Goal: Task Accomplishment & Management: Manage account settings

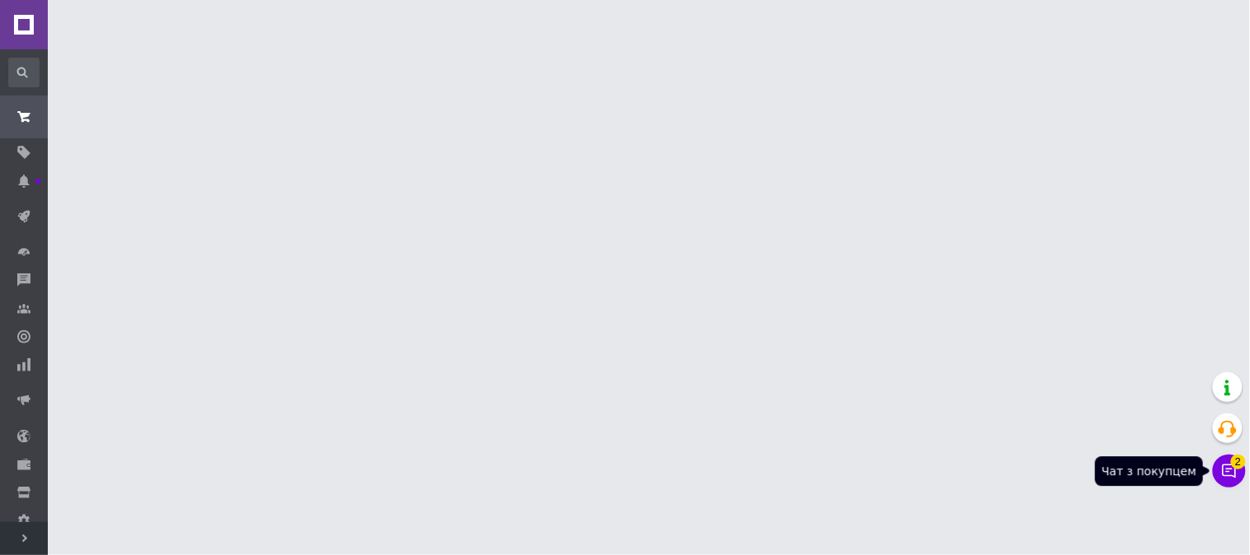
click at [1232, 466] on icon at bounding box center [1229, 471] width 16 height 16
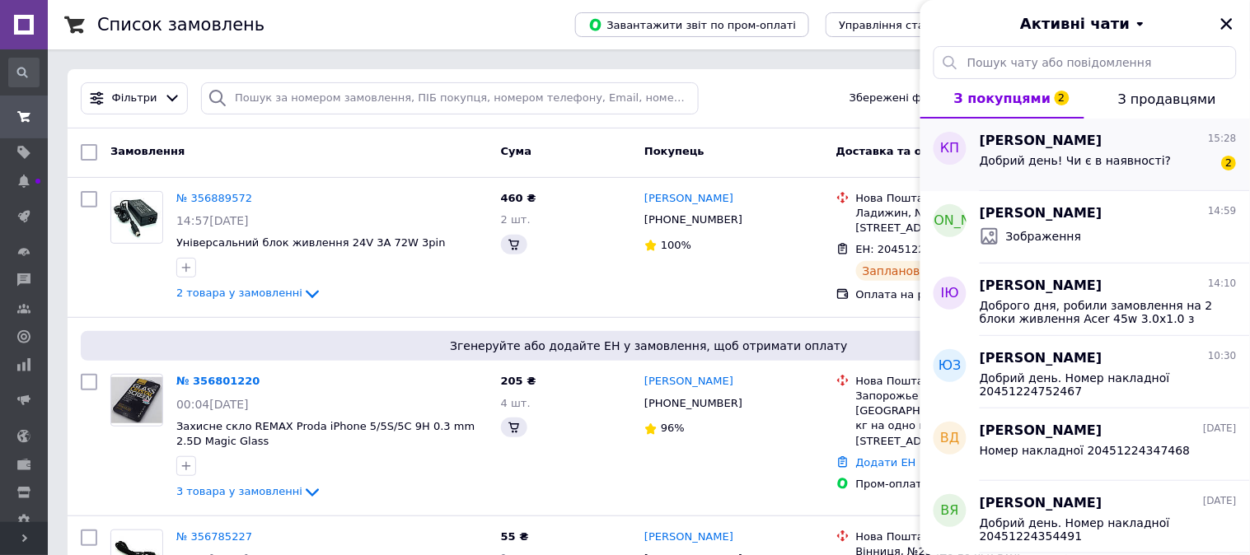
click at [1171, 171] on div "Добрий день! Чи є в наявності? 2" at bounding box center [1108, 164] width 257 height 26
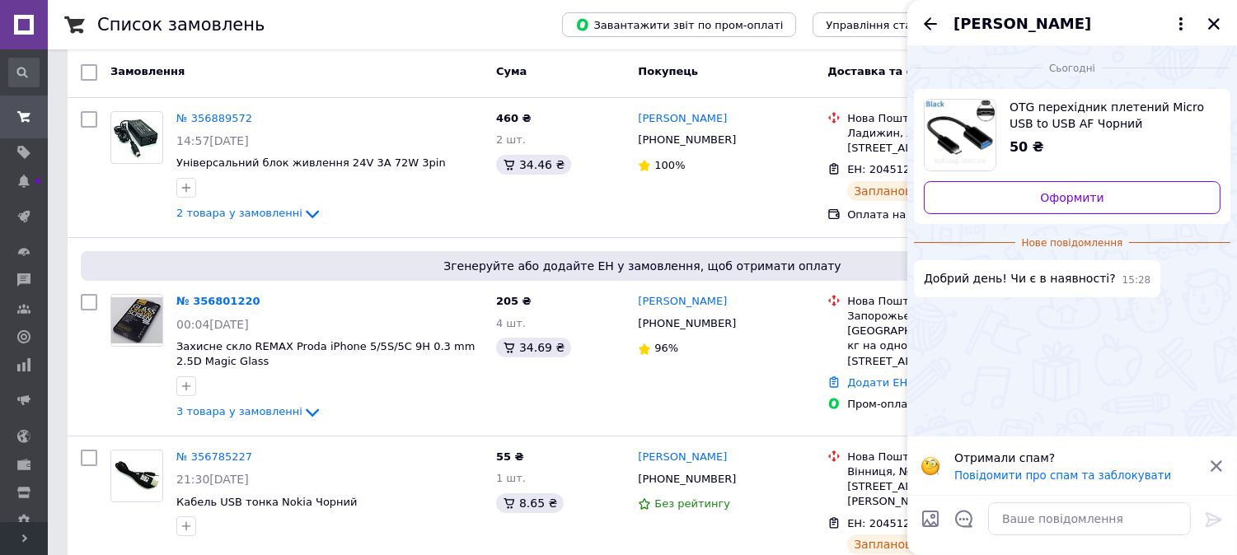
scroll to position [91, 0]
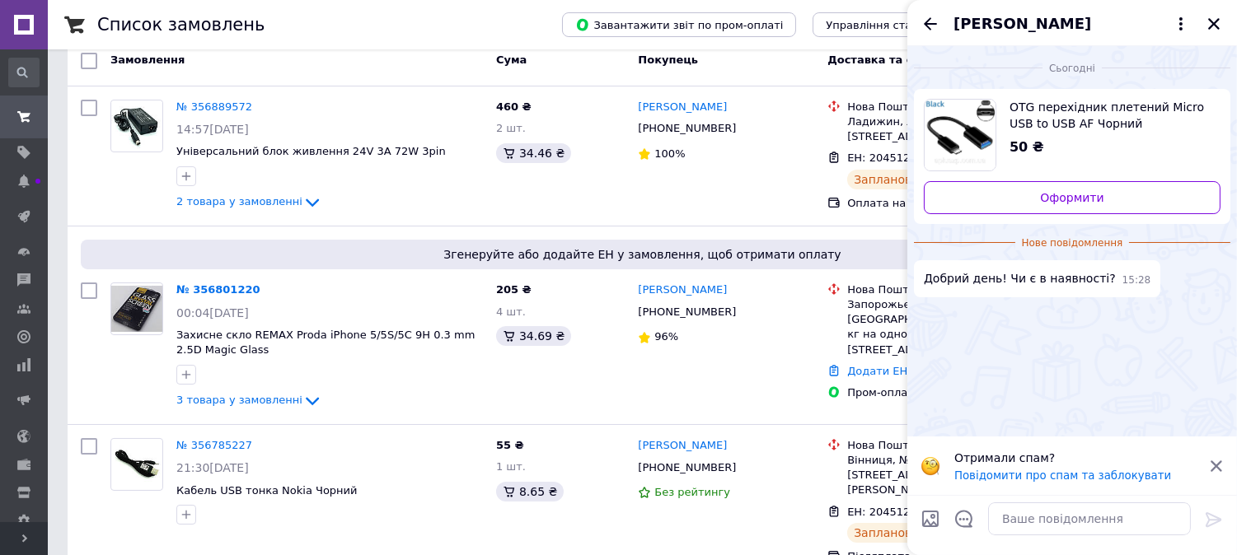
click at [1212, 461] on icon at bounding box center [1216, 467] width 12 height 12
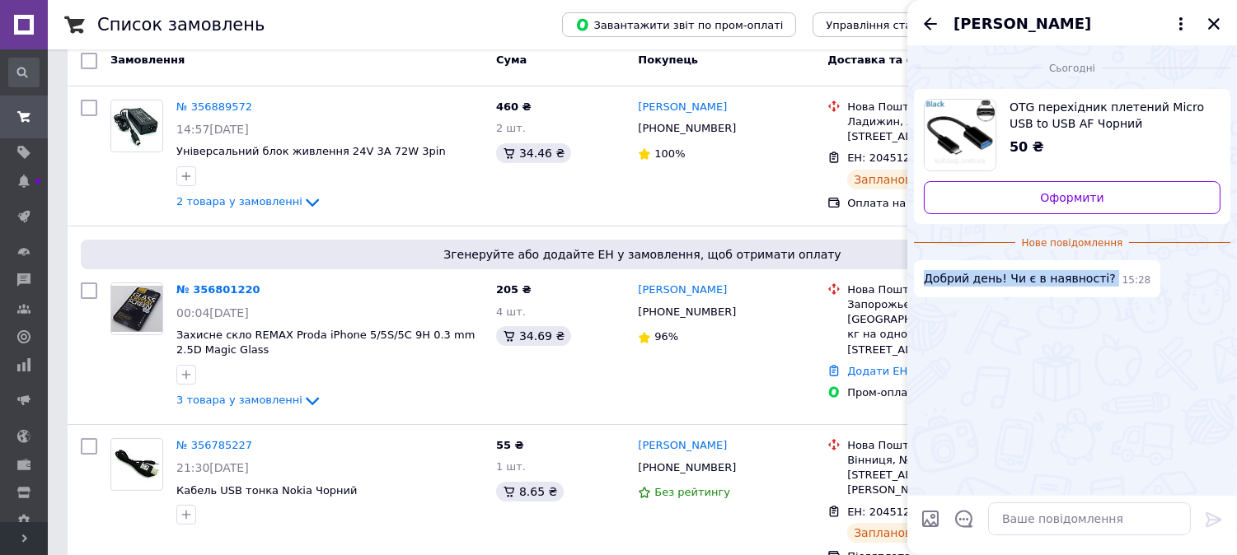
drag, startPoint x: 924, startPoint y: 283, endPoint x: 1094, endPoint y: 285, distance: 170.6
click at [1094, 285] on div "Добрий день! Чи є в наявності? 15:28" at bounding box center [1037, 278] width 246 height 37
copy span "Добрий день! Чи є в наявності?"
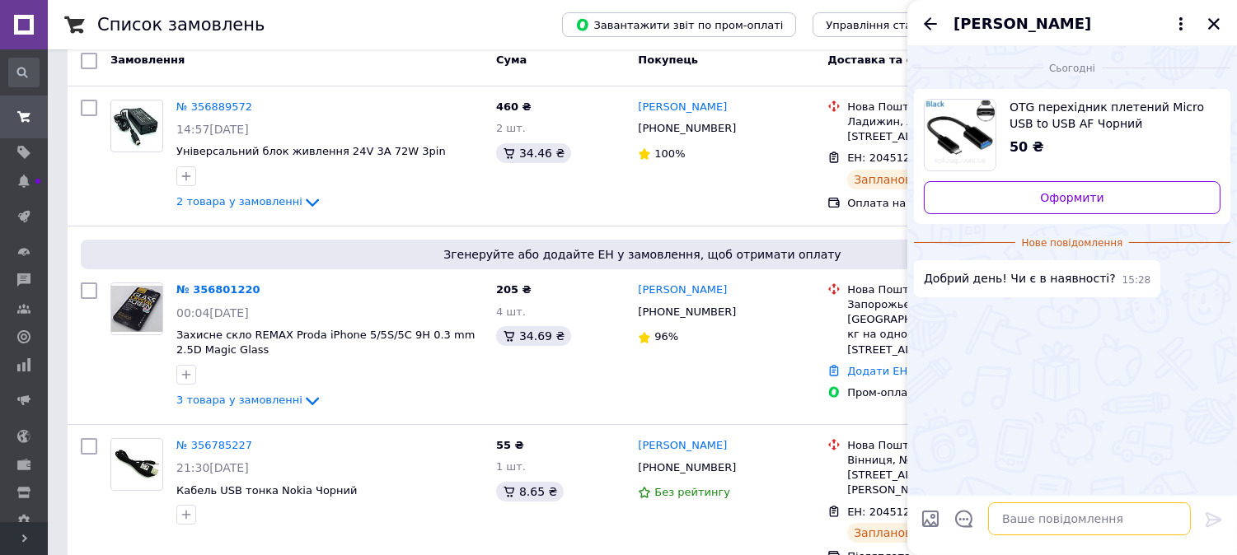
paste textarea "Добрий день! Чи є в наявності?"
drag, startPoint x: 1047, startPoint y: 516, endPoint x: 1065, endPoint y: 515, distance: 18.1
click at [1065, 515] on textarea "Добрий день! Чи є в наявності?" at bounding box center [1073, 519] width 236 height 33
click at [1066, 515] on textarea "Добрий день! Чи є в наявності?" at bounding box center [1073, 519] width 236 height 33
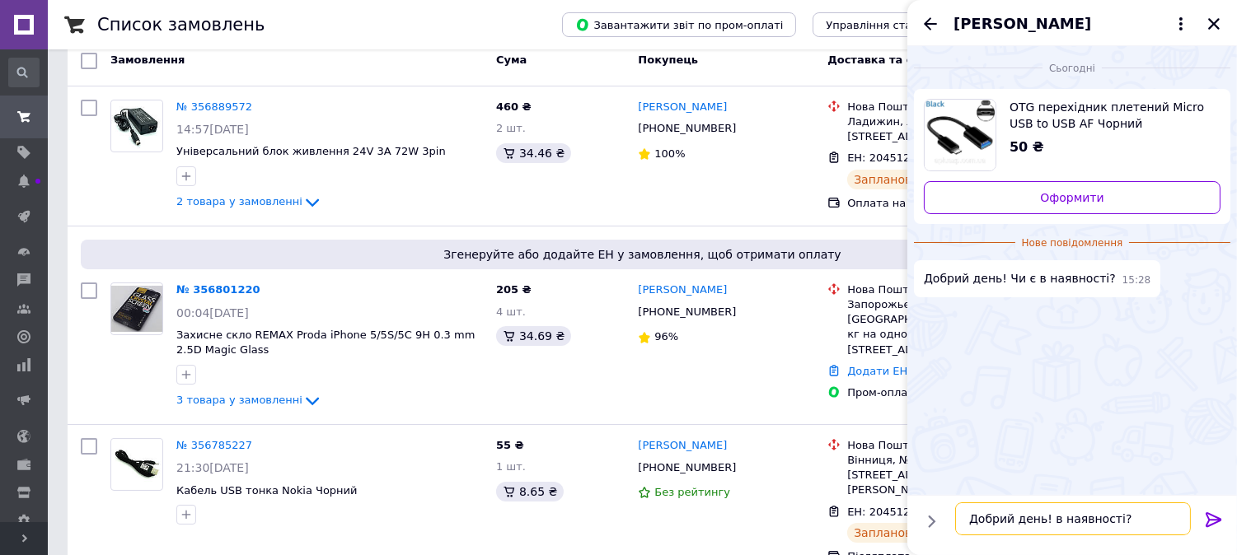
drag, startPoint x: 1107, startPoint y: 517, endPoint x: 1123, endPoint y: 522, distance: 16.2
click at [1123, 522] on textarea "Добрий день! в наявності?" at bounding box center [1073, 519] width 236 height 33
type textarea "Добрий день! в наявності."
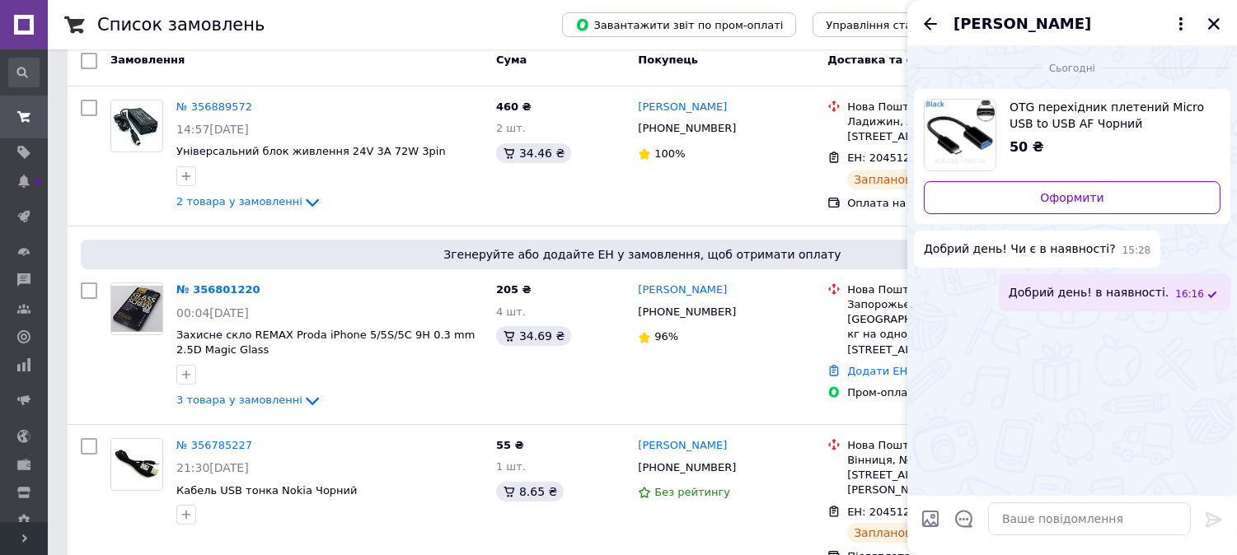
click at [1217, 27] on icon "Закрити" at bounding box center [1214, 24] width 12 height 12
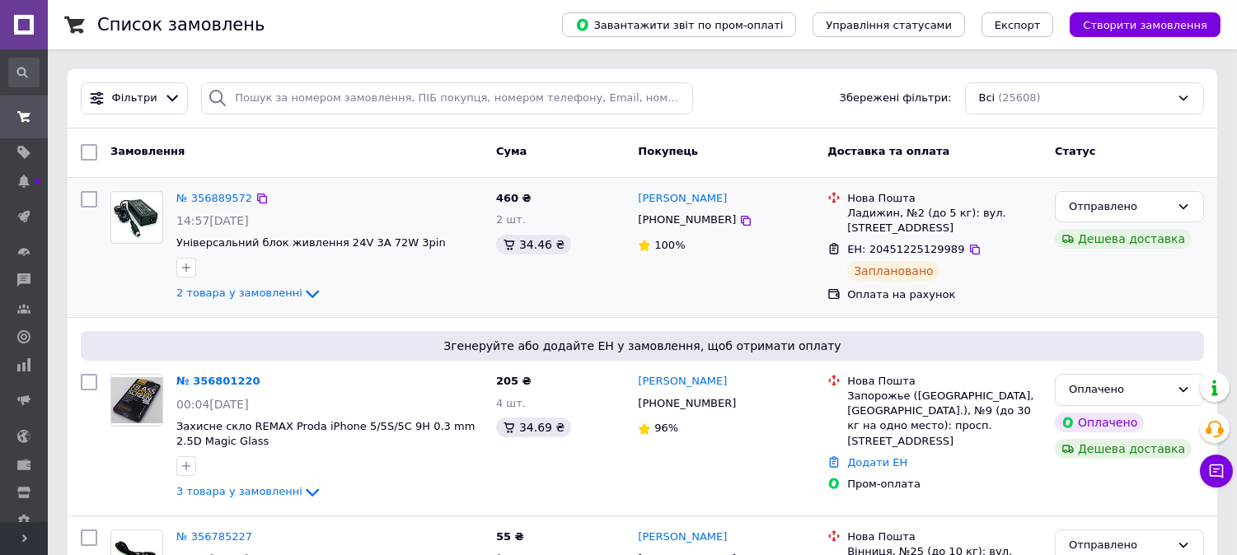
scroll to position [91, 0]
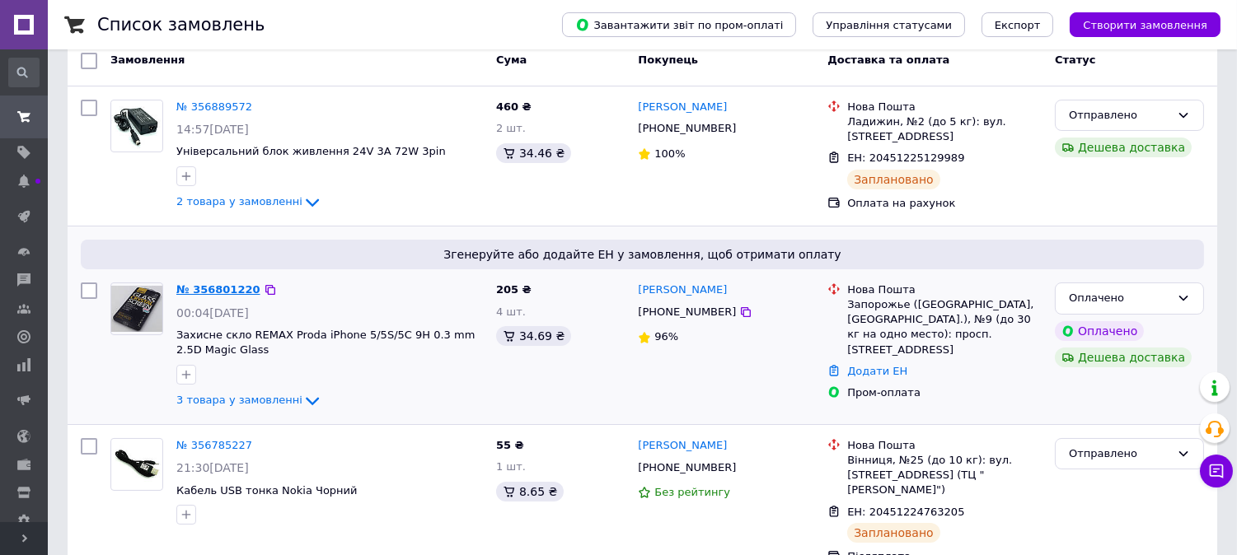
click at [225, 289] on link "№ 356801220" at bounding box center [218, 289] width 84 height 12
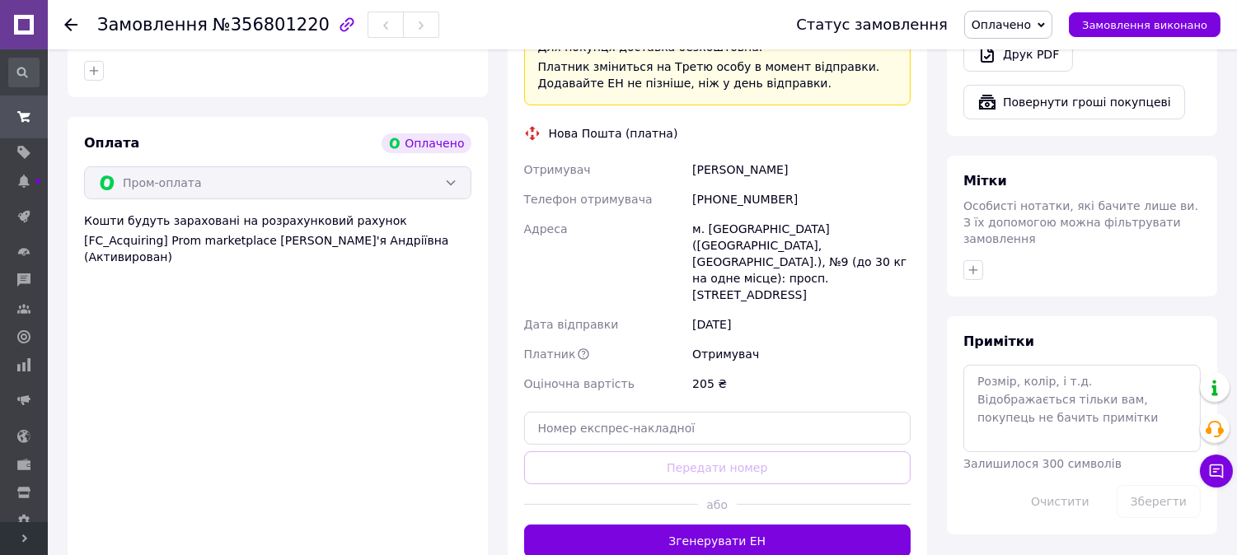
scroll to position [732, 0]
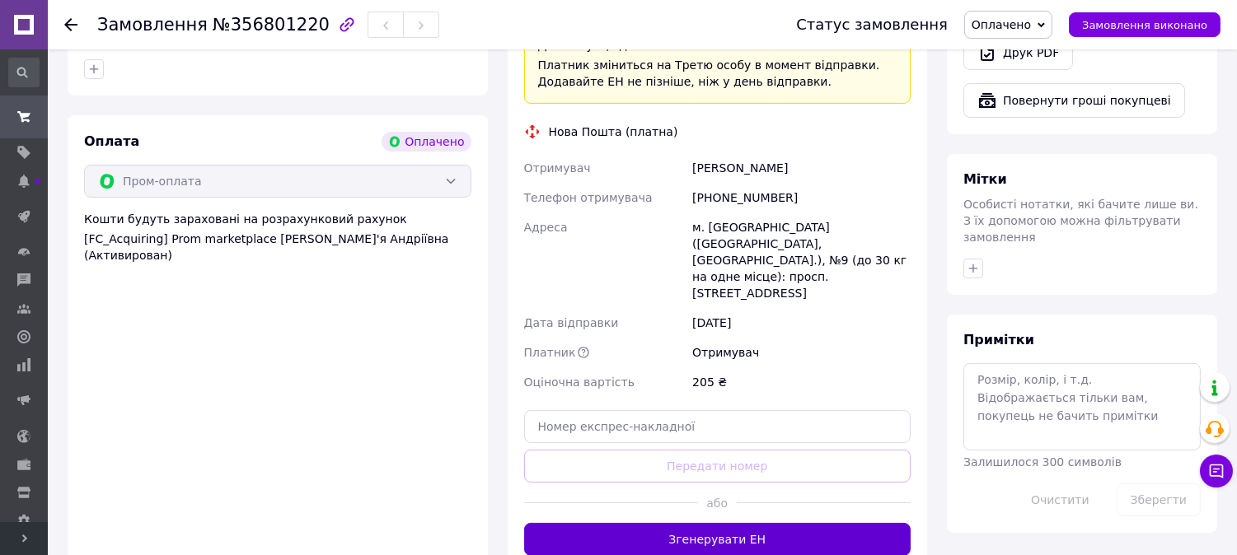
click at [731, 523] on button "Згенерувати ЕН" at bounding box center [717, 539] width 387 height 33
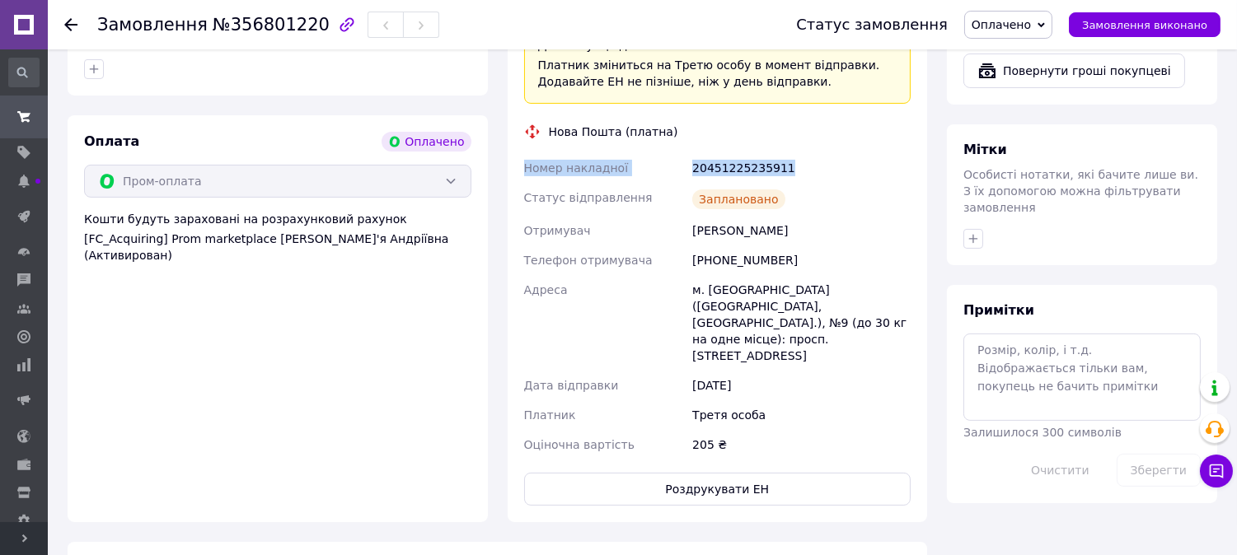
drag, startPoint x: 521, startPoint y: 145, endPoint x: 784, endPoint y: 145, distance: 263.7
click at [784, 153] on div "Номер накладної 20451225235911 Статус відправлення Заплановано Отримувач [PERSO…" at bounding box center [718, 306] width 394 height 307
copy div "Номер накладної 20451225235911"
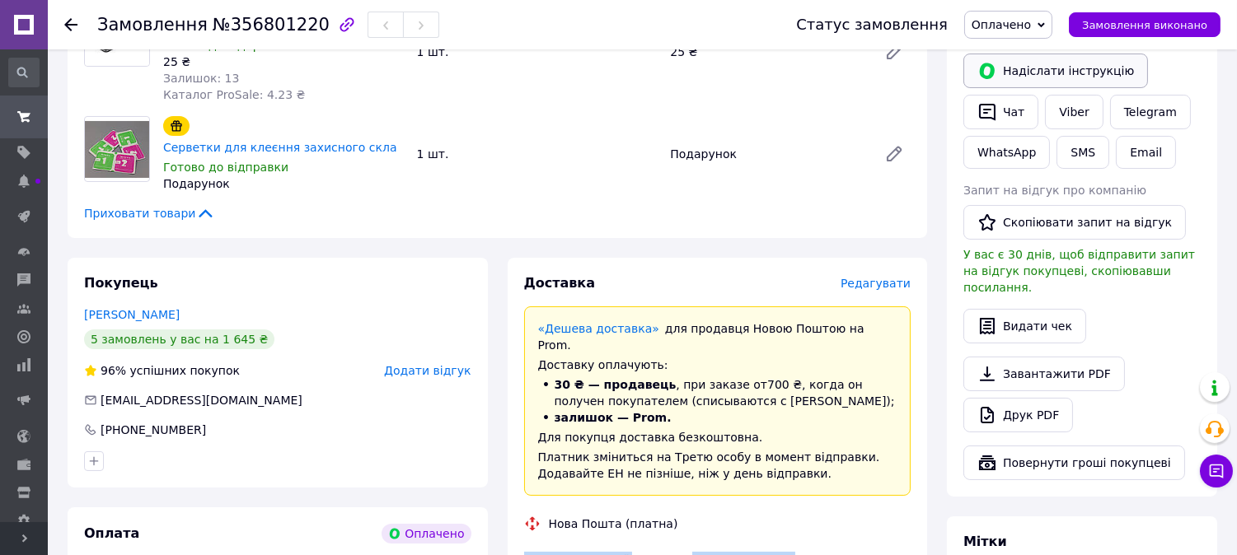
scroll to position [91, 0]
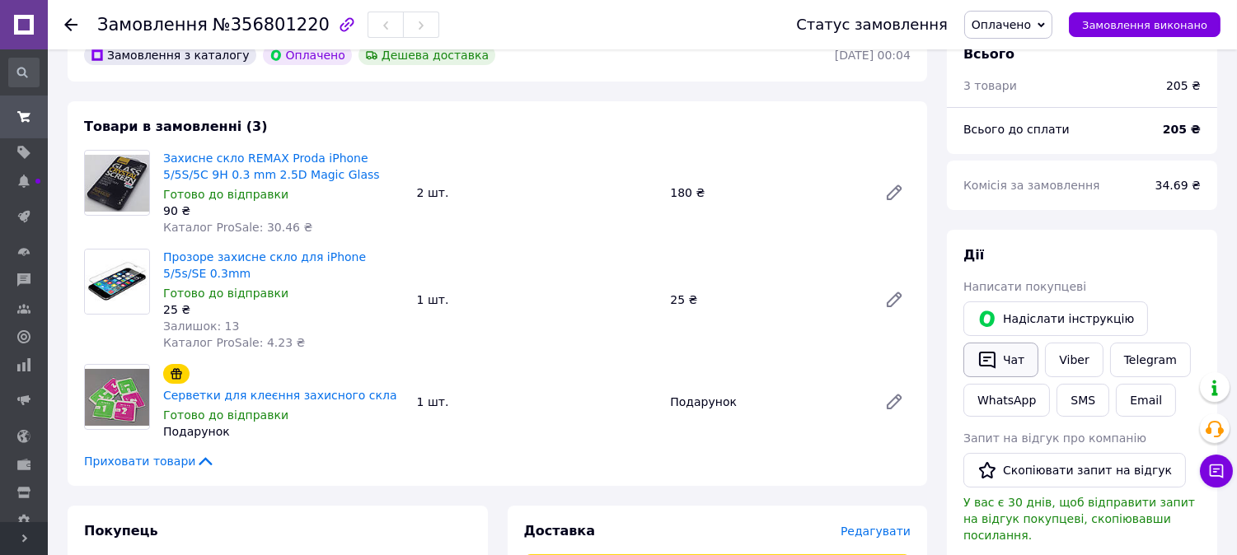
click at [1000, 353] on button "Чат" at bounding box center [1000, 360] width 75 height 35
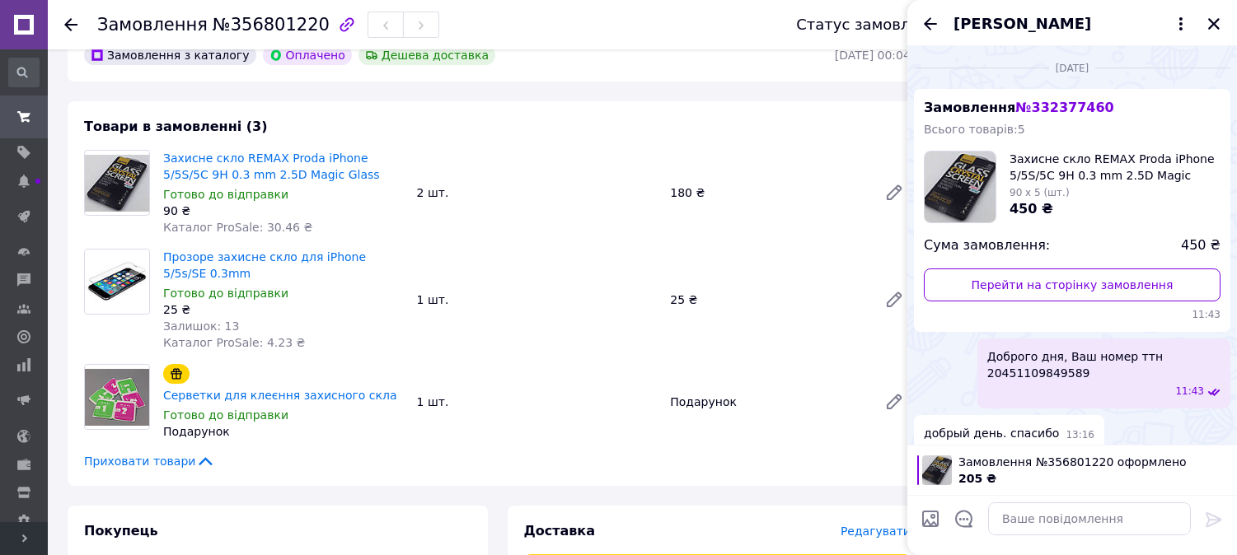
scroll to position [13, 0]
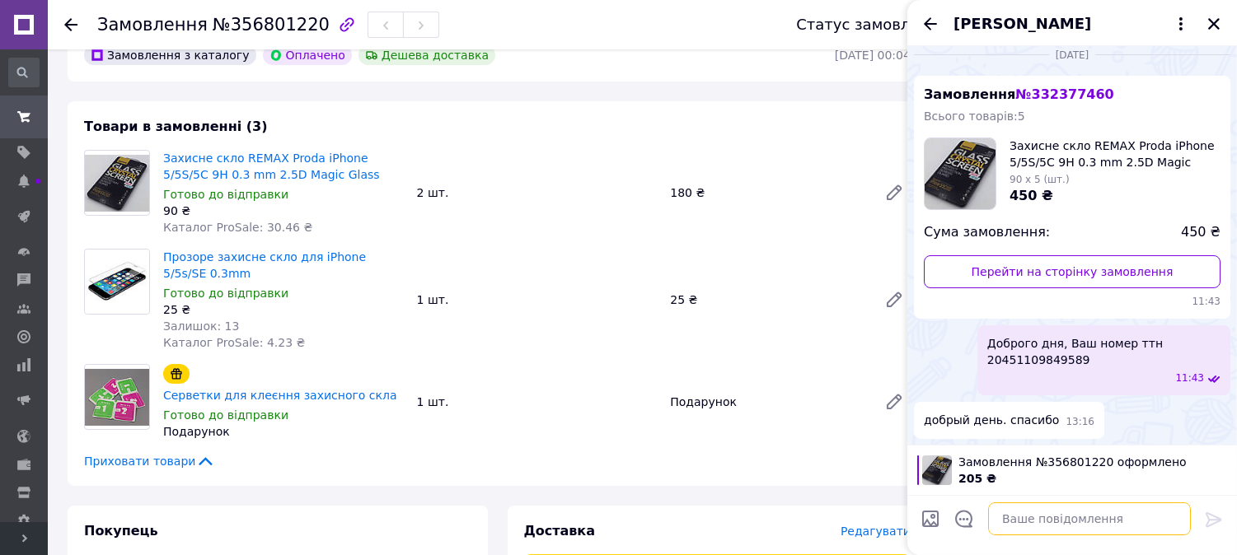
click at [1039, 513] on textarea at bounding box center [1089, 519] width 203 height 33
paste textarea "Номер накладної 20451225235911"
type textarea "Добрий день. Номер накладної 20451225235911"
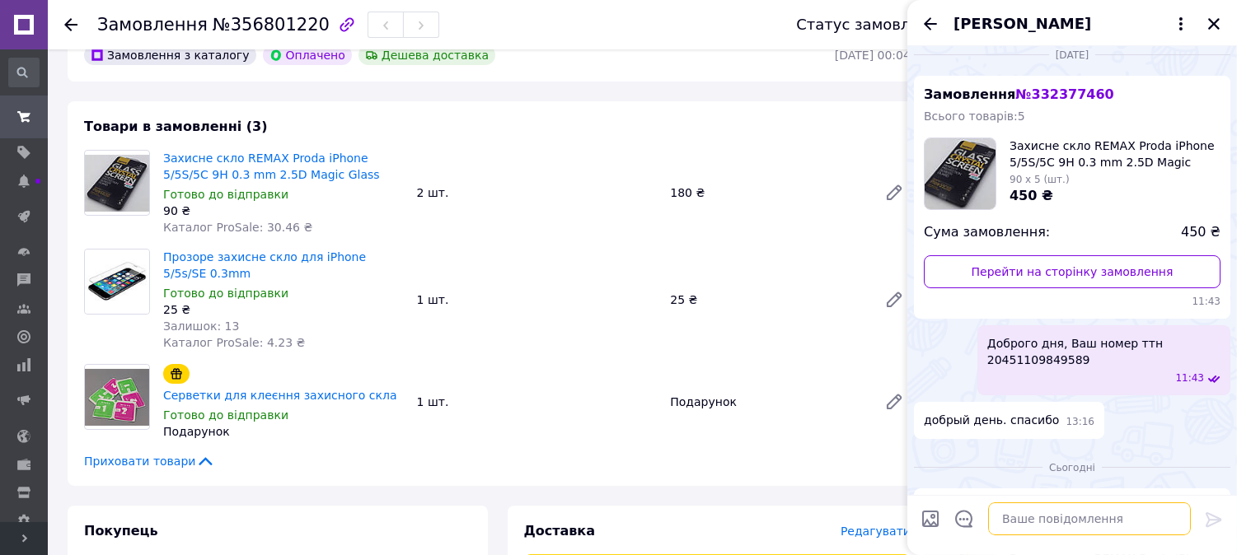
scroll to position [0, 0]
click at [1215, 25] on icon "Закрити" at bounding box center [1214, 24] width 12 height 12
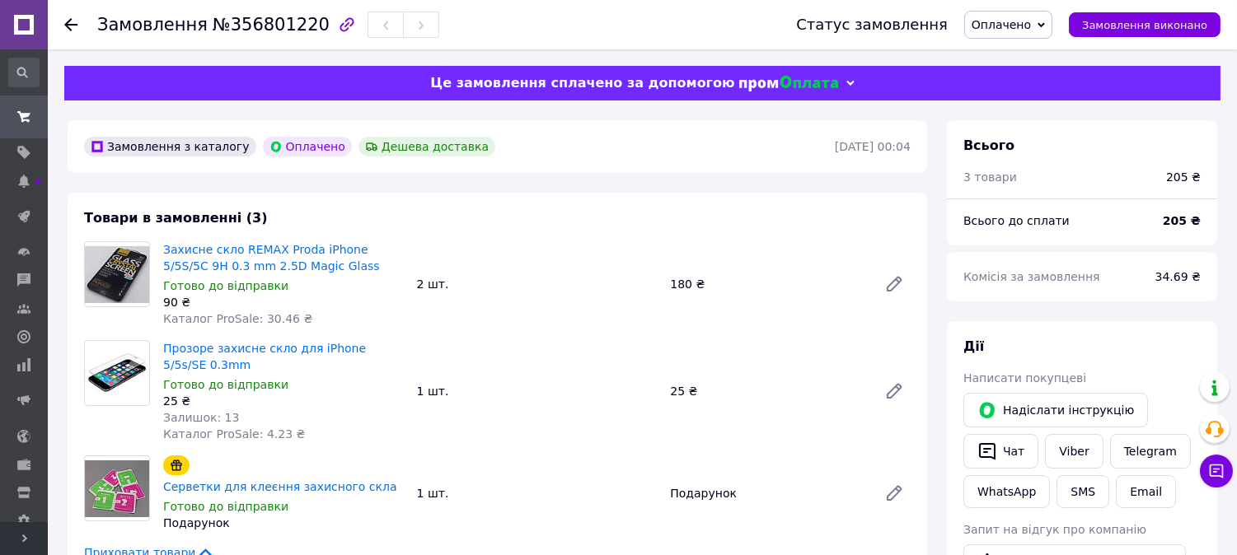
click at [1052, 34] on span "Оплачено" at bounding box center [1008, 25] width 88 height 28
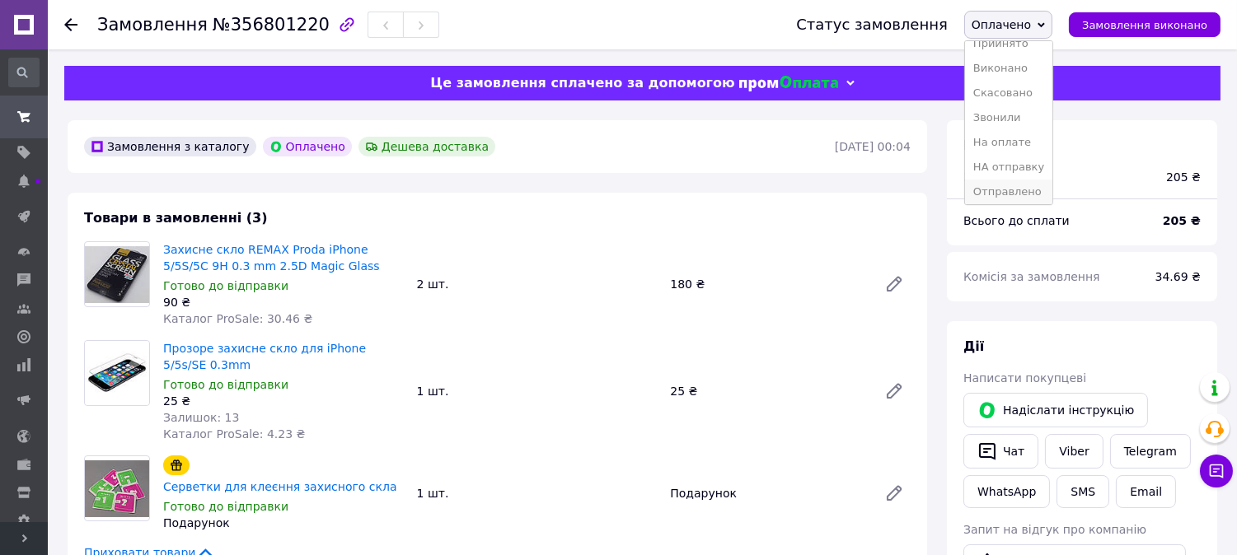
scroll to position [18, 0]
click at [1024, 179] on li "Отправлено" at bounding box center [1008, 188] width 87 height 25
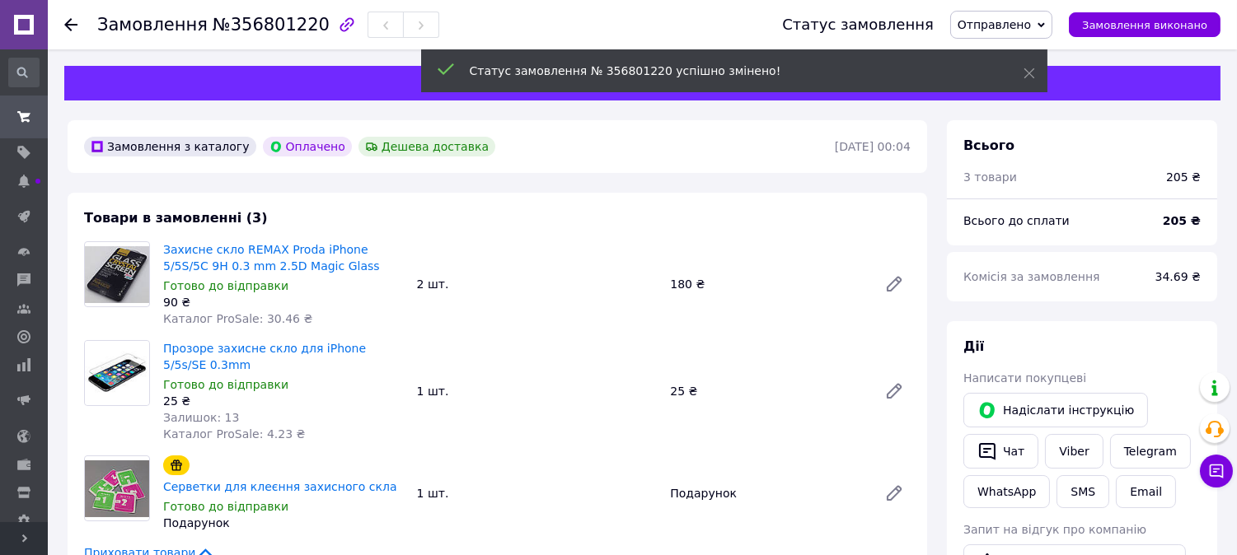
click at [13, 112] on span at bounding box center [24, 117] width 48 height 30
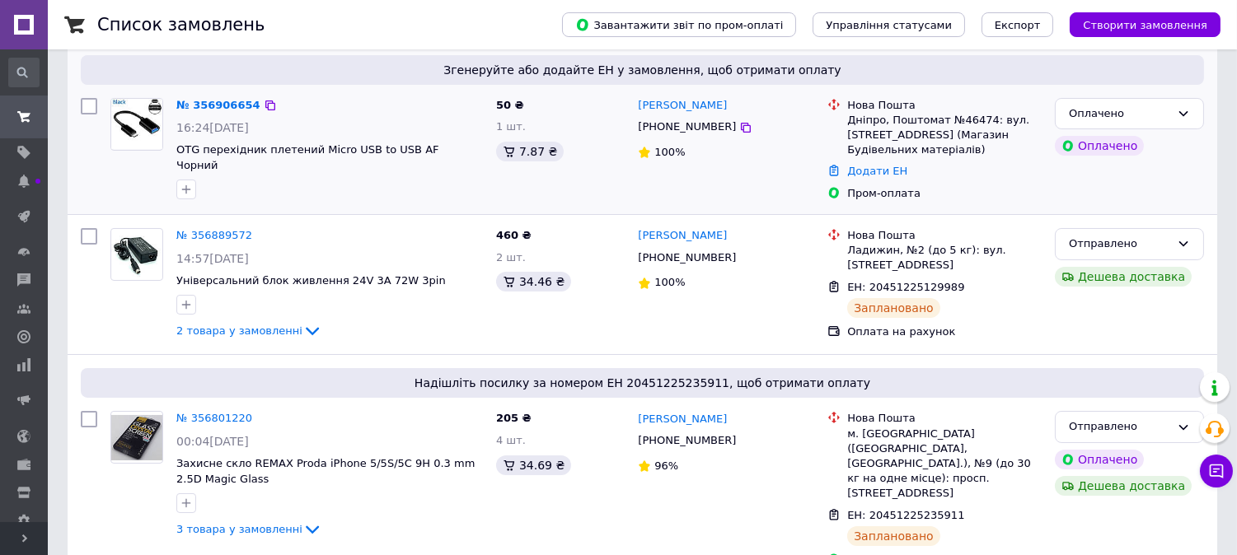
scroll to position [91, 0]
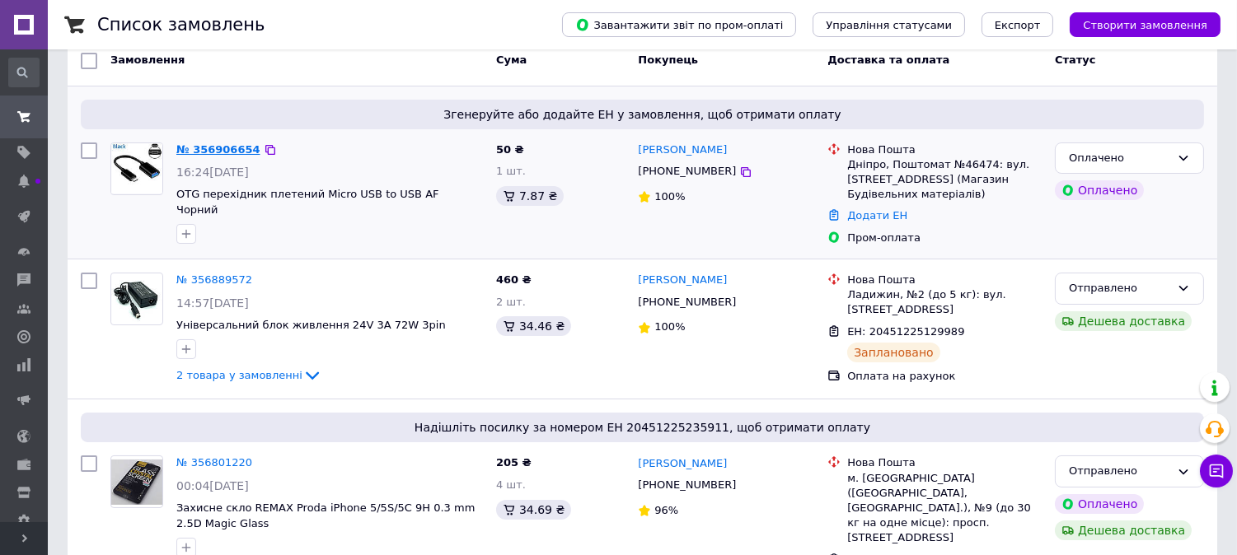
click at [199, 147] on link "№ 356906654" at bounding box center [218, 149] width 84 height 12
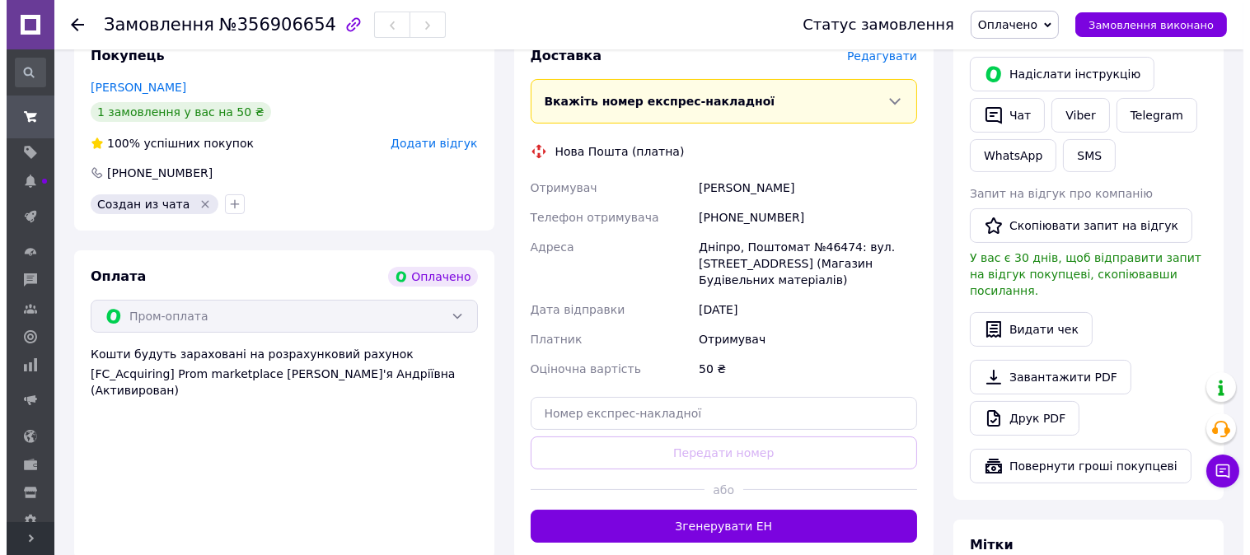
scroll to position [274, 0]
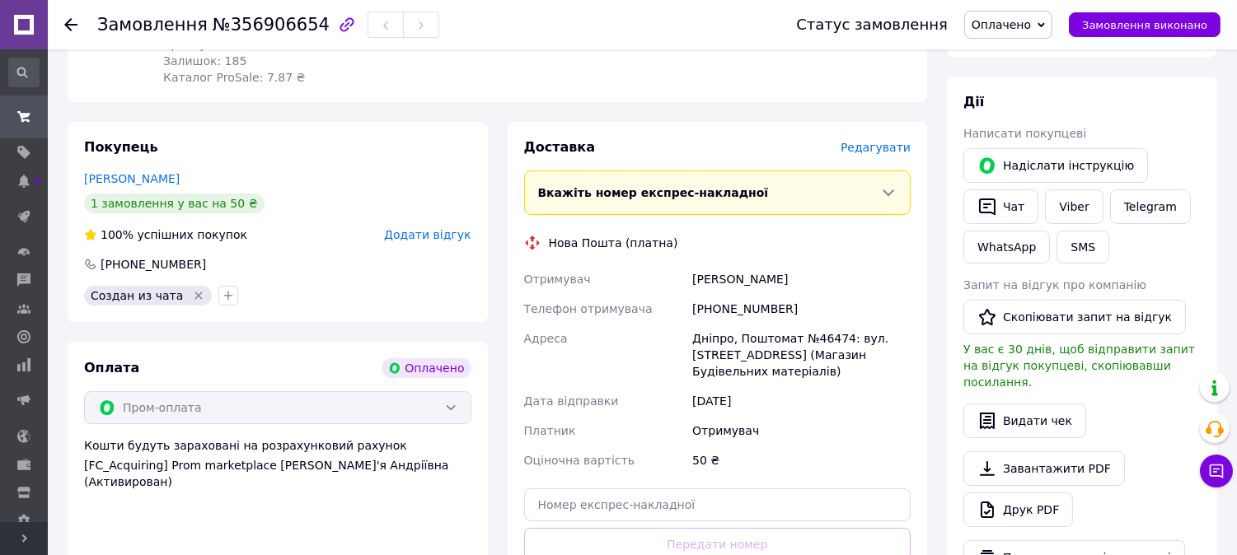
click at [877, 138] on div "Доставка Редагувати" at bounding box center [717, 147] width 387 height 19
click at [880, 147] on span "Редагувати" at bounding box center [876, 147] width 70 height 13
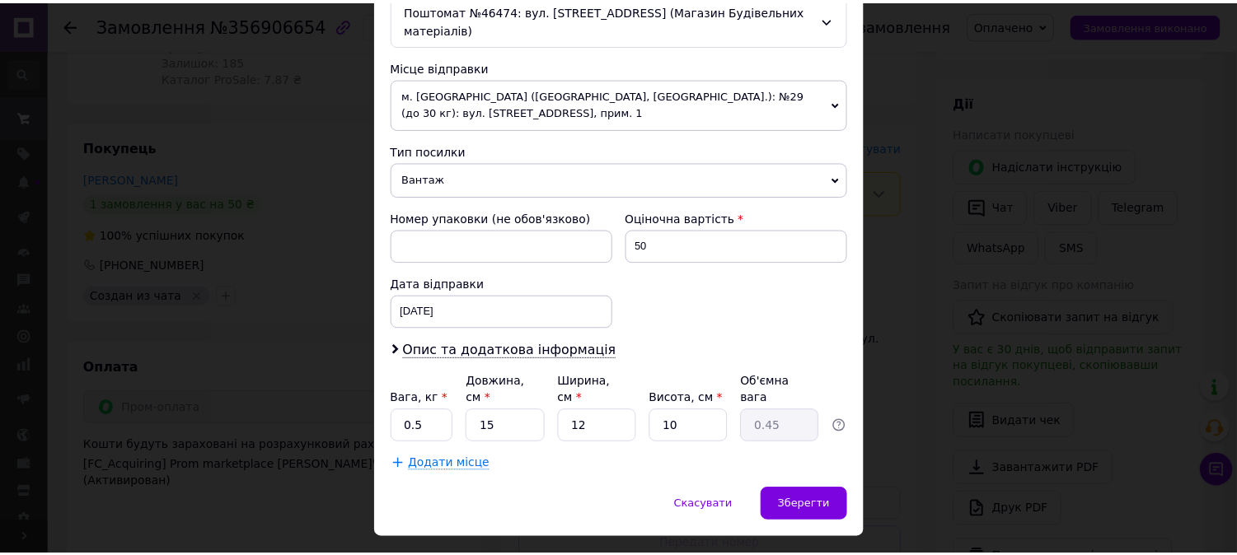
scroll to position [556, 0]
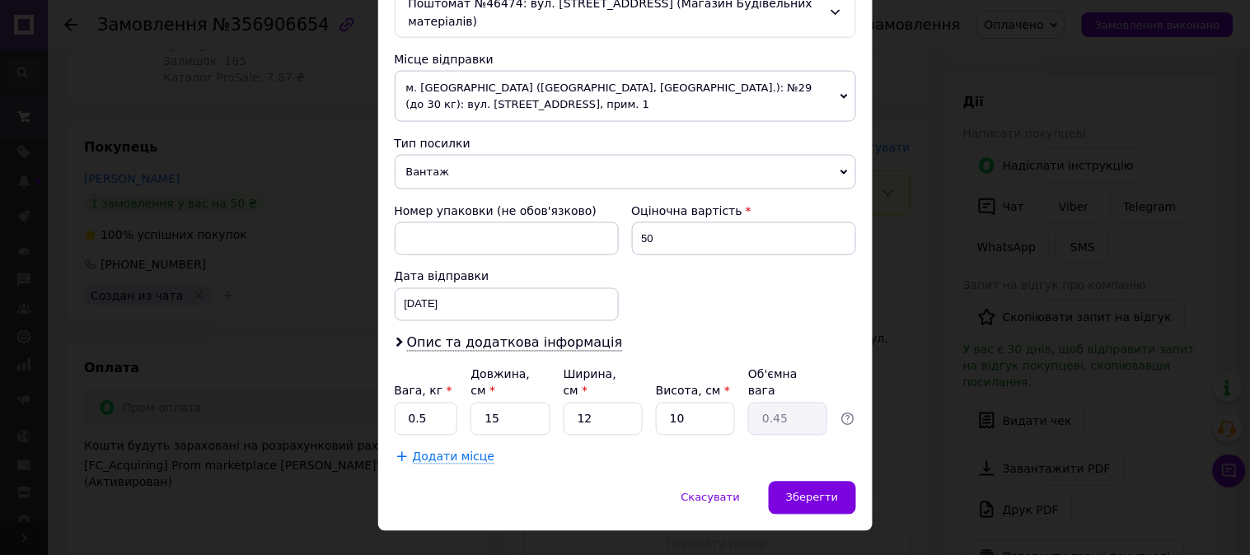
click at [882, 198] on div "× Редагування доставки Спосіб доставки Нова Пошта (платна) Платник Отримувач Ві…" at bounding box center [625, 277] width 1250 height 555
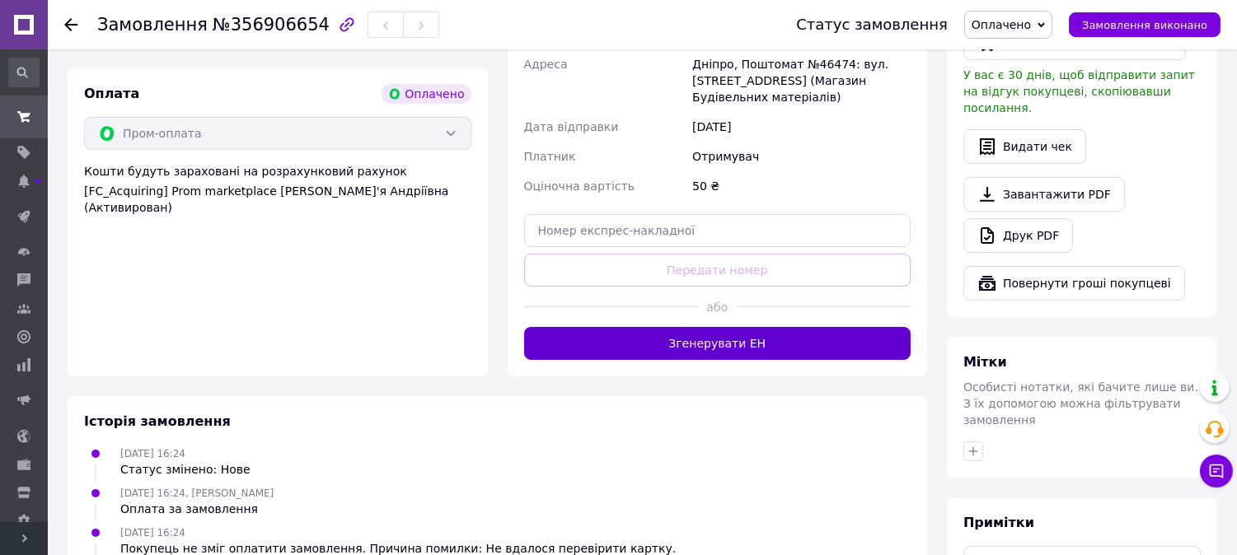
click at [696, 356] on button "Згенерувати ЕН" at bounding box center [717, 343] width 387 height 33
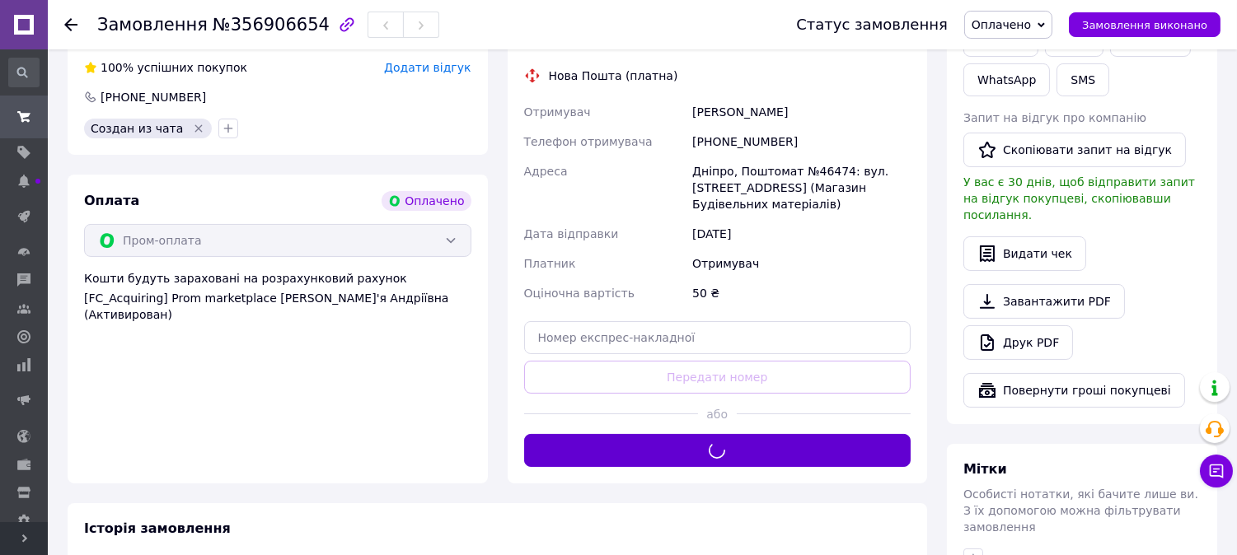
scroll to position [274, 0]
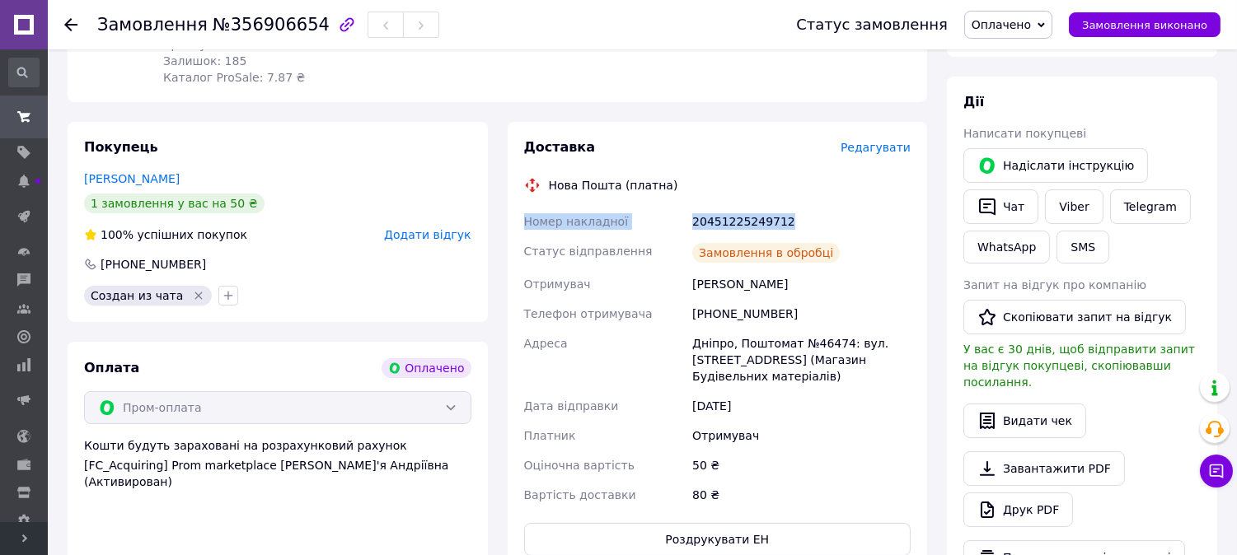
drag, startPoint x: 525, startPoint y: 227, endPoint x: 859, endPoint y: 216, distance: 333.9
click at [859, 216] on div "Номер накладної 20451225249712 Статус відправлення Замовлення в обробці Отримув…" at bounding box center [718, 358] width 394 height 303
copy div "Номер накладної 20451225249712"
click at [1015, 207] on button "Чат" at bounding box center [1000, 207] width 75 height 35
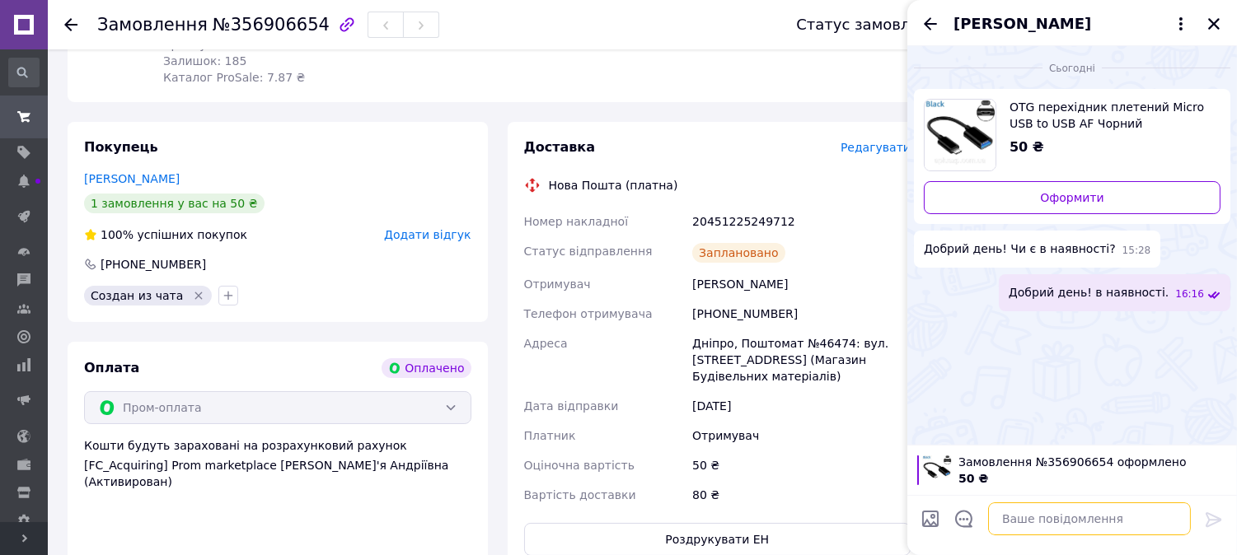
click at [1039, 531] on textarea at bounding box center [1089, 519] width 203 height 33
paste textarea "Номер накладної 20451225249712"
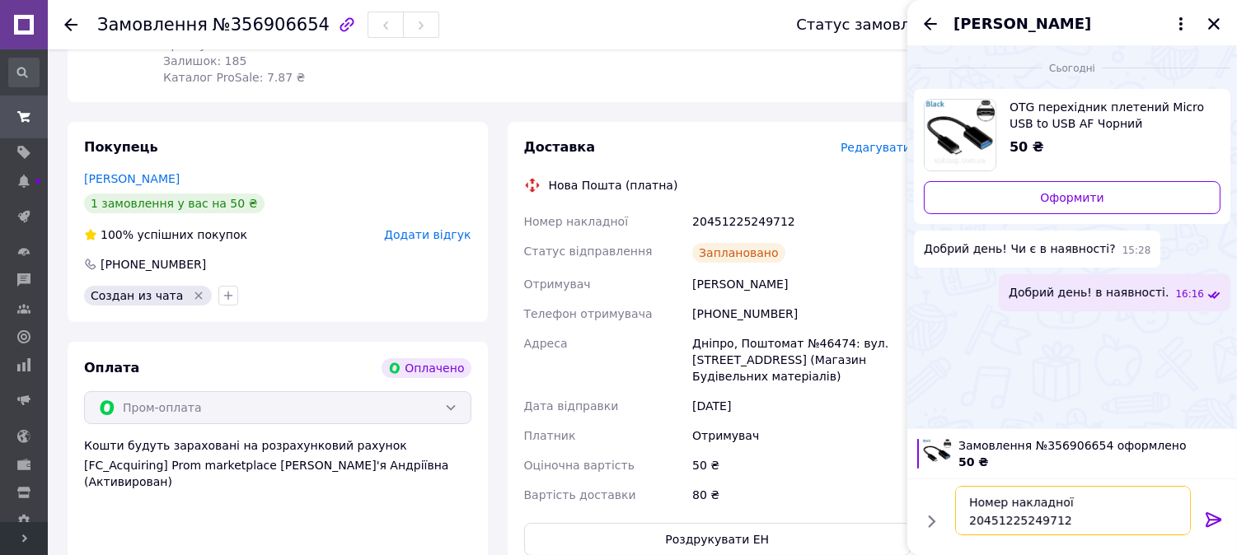
type textarea "Номер накладної 20451225249712"
click at [1206, 517] on icon at bounding box center [1214, 520] width 20 height 20
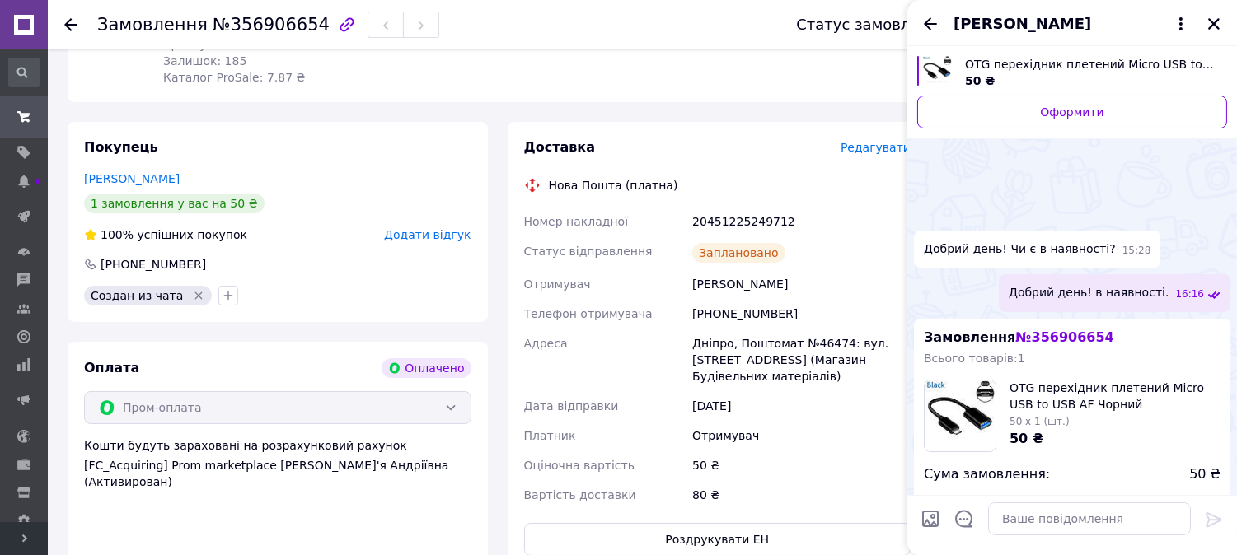
scroll to position [132, 0]
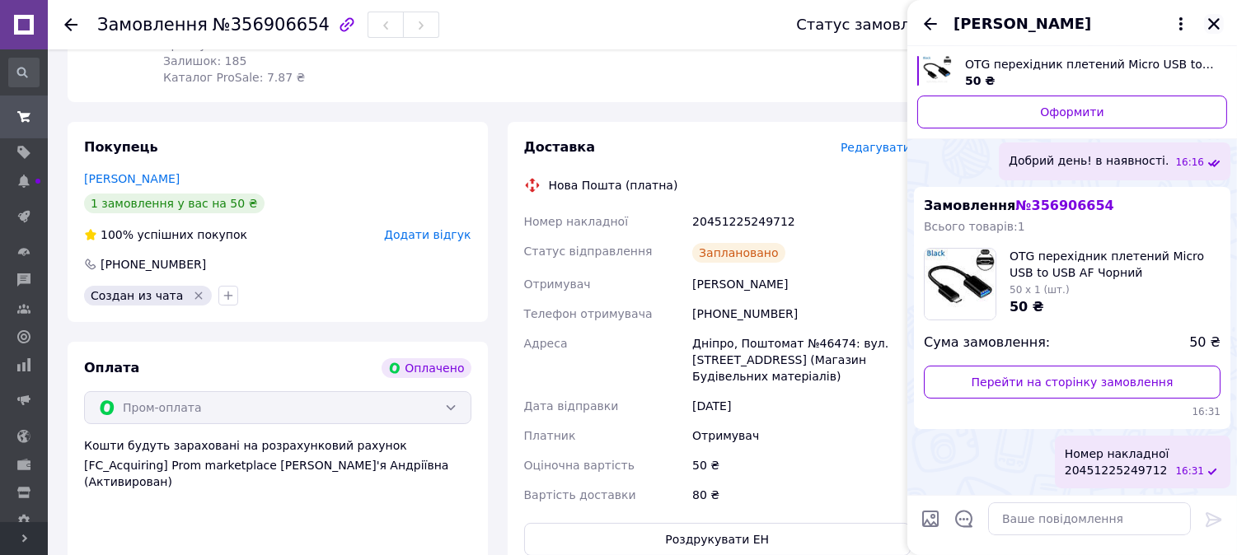
click at [1213, 21] on icon "Закрити" at bounding box center [1214, 24] width 12 height 12
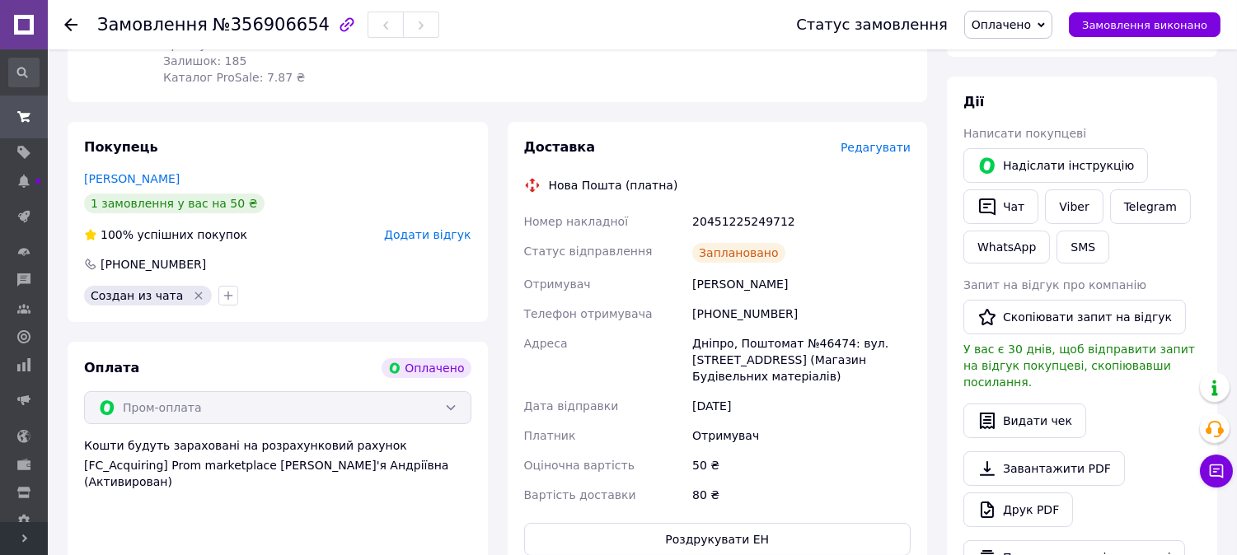
click at [1031, 27] on span "Оплачено" at bounding box center [1001, 24] width 59 height 13
click at [1018, 186] on li "Отправлено" at bounding box center [1008, 188] width 87 height 25
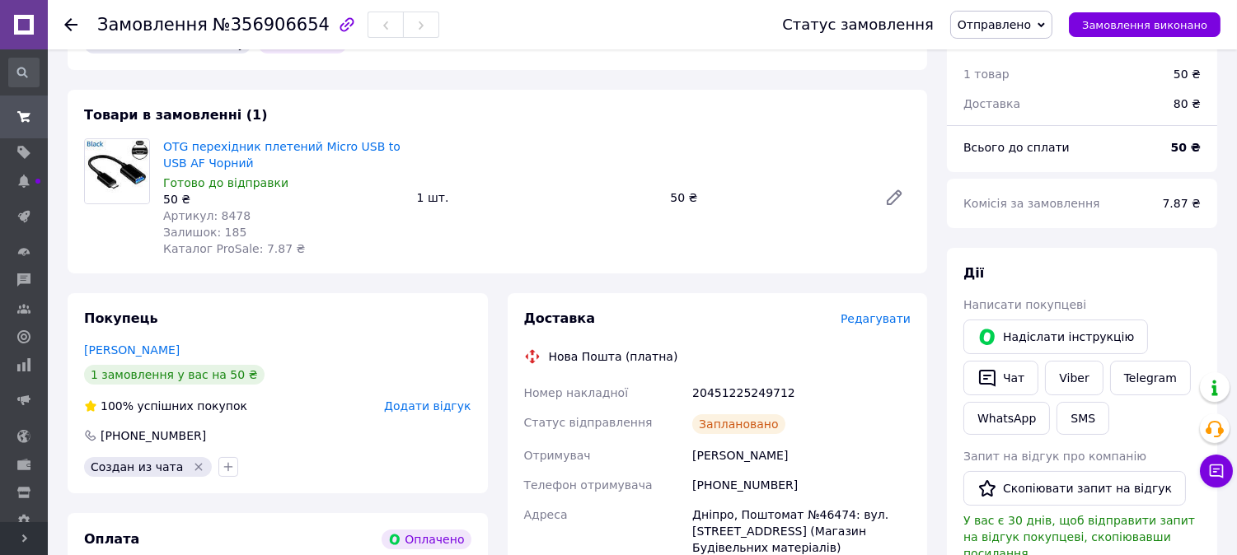
scroll to position [0, 0]
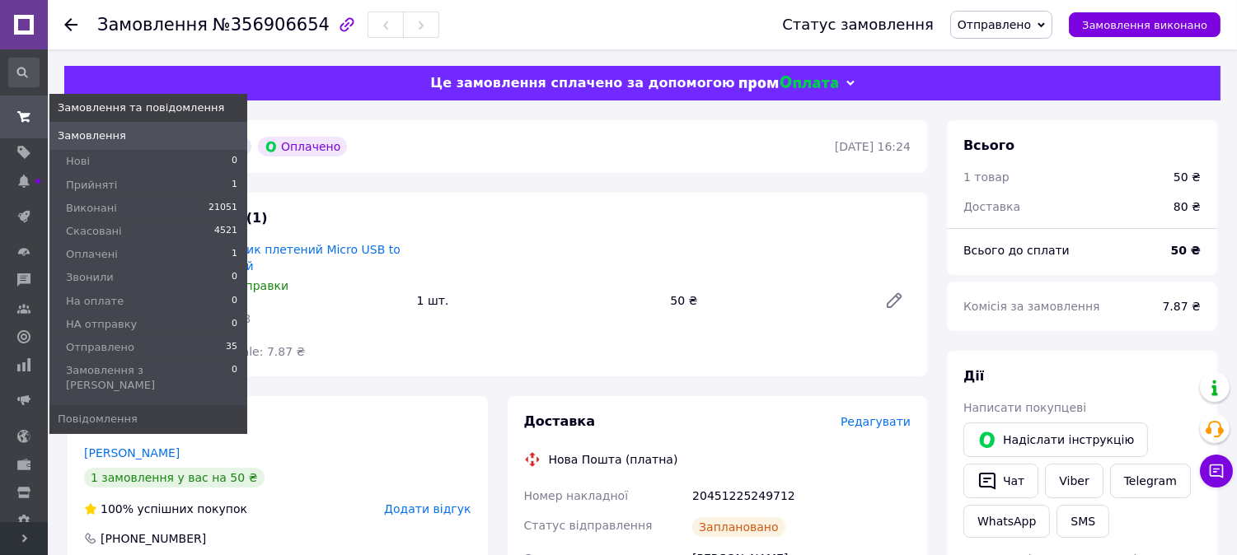
click at [27, 118] on icon at bounding box center [23, 116] width 13 height 13
